Goal: Navigation & Orientation: Find specific page/section

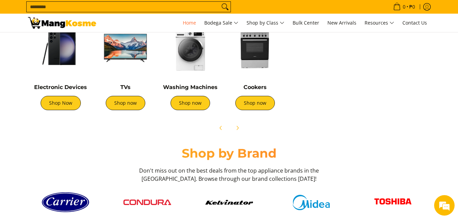
scroll to position [280, 0]
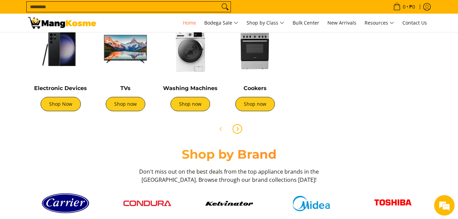
click at [236, 128] on icon "Next" at bounding box center [237, 128] width 5 height 5
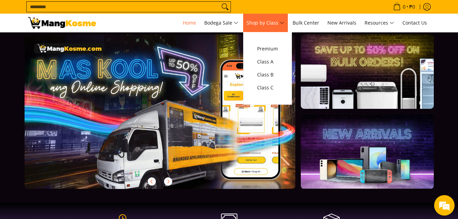
scroll to position [13, 0]
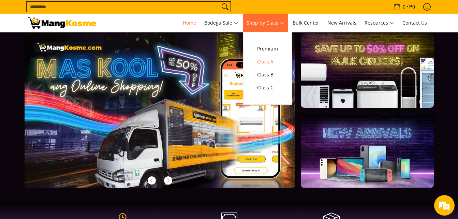
click at [268, 63] on span "Class A" at bounding box center [267, 62] width 21 height 9
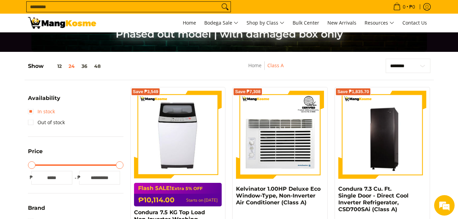
click at [34, 115] on link "In stock" at bounding box center [41, 111] width 27 height 11
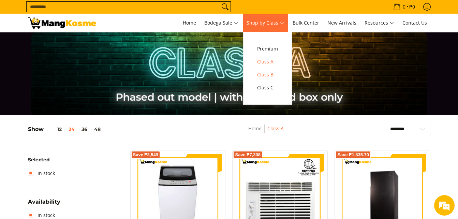
click at [266, 79] on span "Class B" at bounding box center [267, 75] width 21 height 9
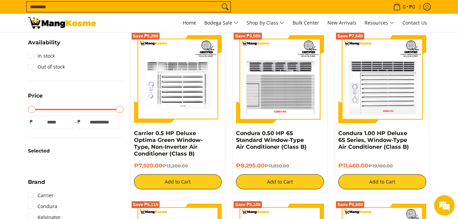
scroll to position [119, 0]
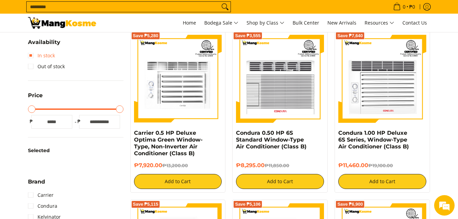
click at [47, 54] on link "In stock" at bounding box center [41, 55] width 27 height 11
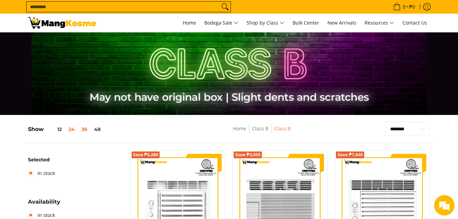
click at [85, 131] on button "36" at bounding box center [84, 129] width 13 height 5
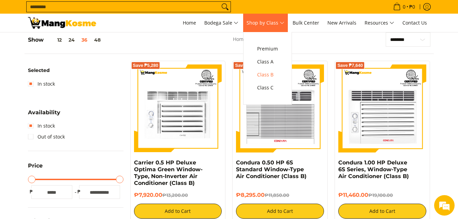
click at [275, 31] on link "Shop by Class" at bounding box center [265, 23] width 45 height 18
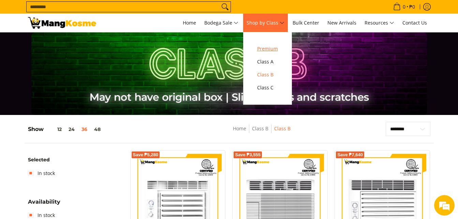
click at [267, 49] on span "Premium" at bounding box center [267, 49] width 21 height 9
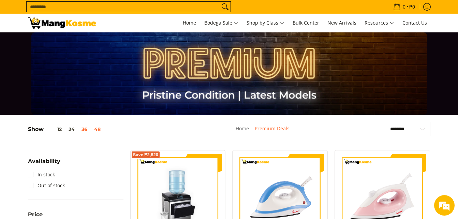
click at [97, 129] on button "48" at bounding box center [97, 129] width 13 height 5
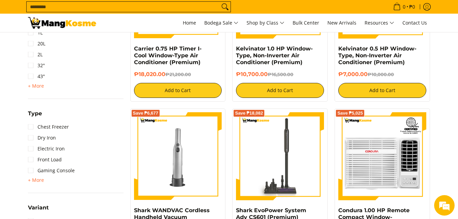
scroll to position [683, 0]
